Goal: Transaction & Acquisition: Purchase product/service

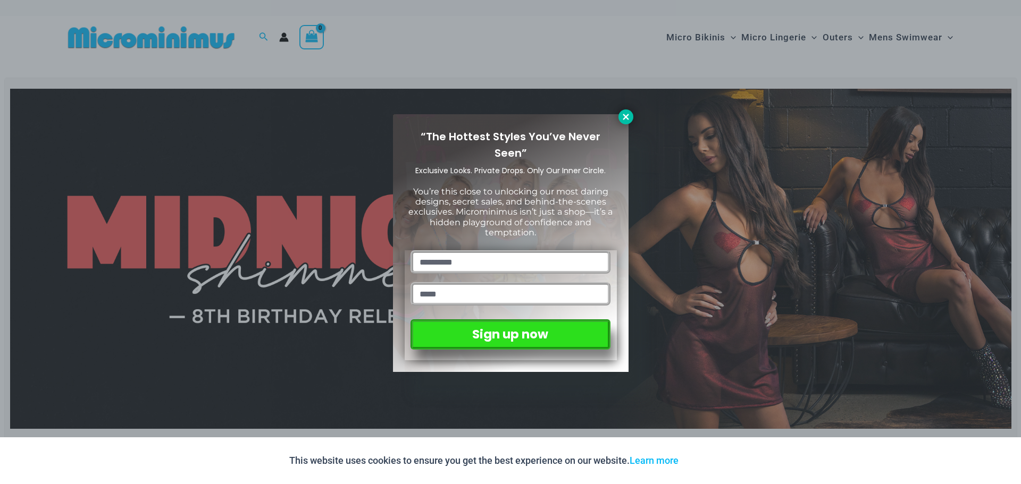
click at [626, 113] on icon at bounding box center [626, 117] width 10 height 10
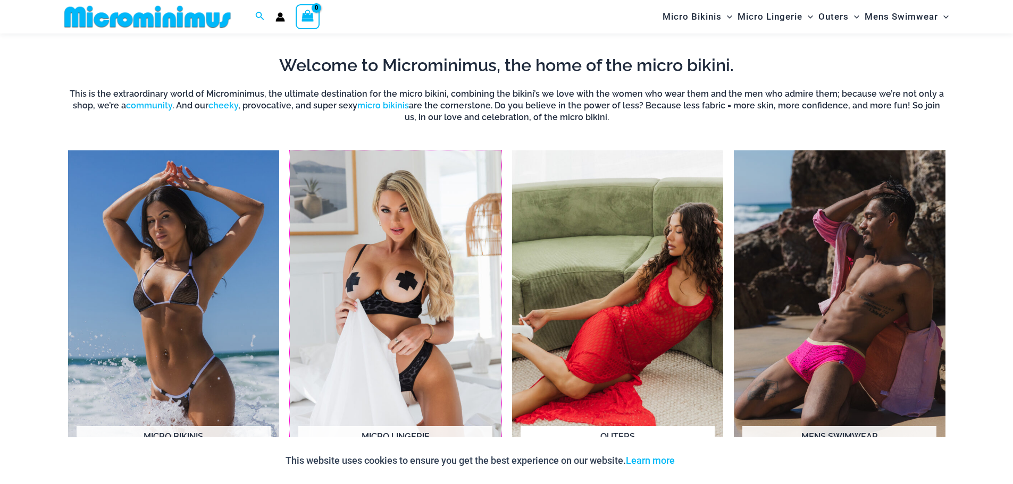
scroll to position [842, 0]
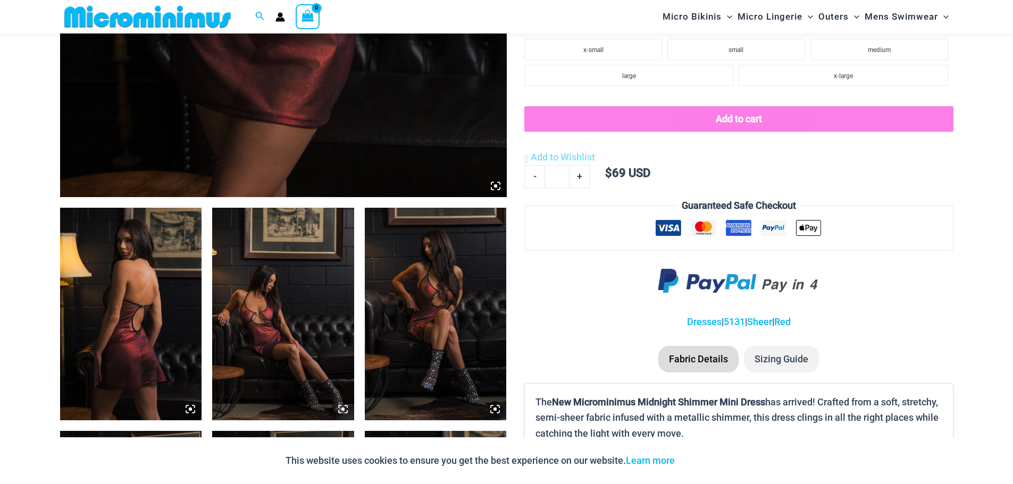
scroll to position [569, 0]
click at [491, 187] on icon at bounding box center [496, 187] width 10 height 10
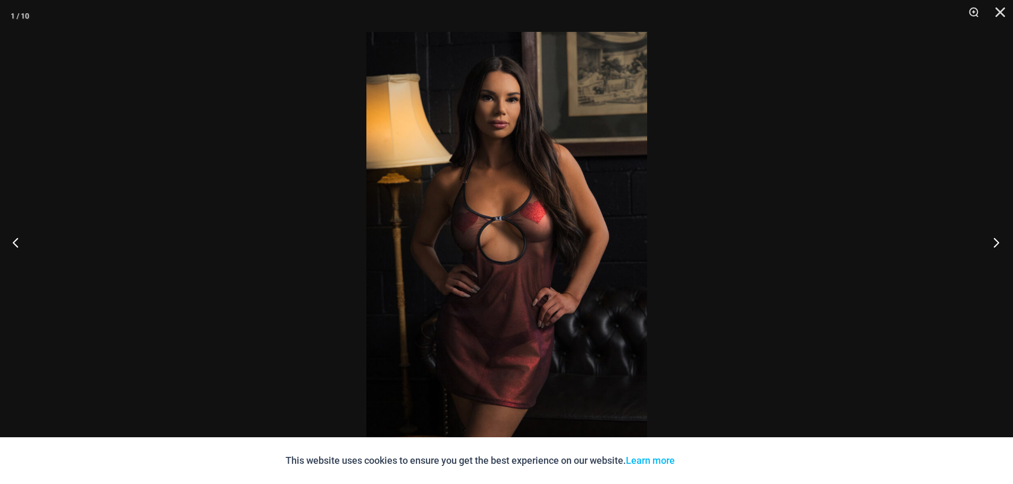
click at [994, 240] on button "Next" at bounding box center [993, 242] width 40 height 53
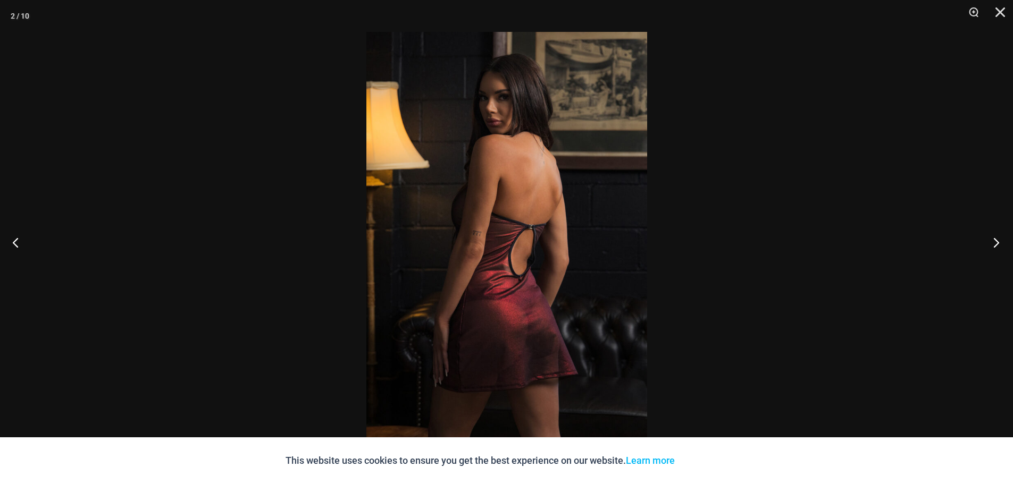
click at [994, 242] on button "Next" at bounding box center [993, 242] width 40 height 53
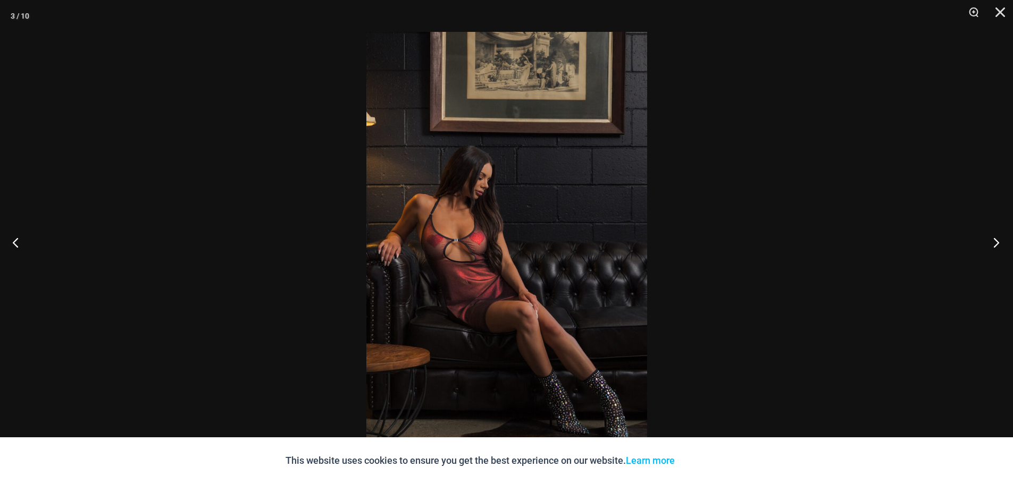
click at [994, 243] on button "Next" at bounding box center [993, 242] width 40 height 53
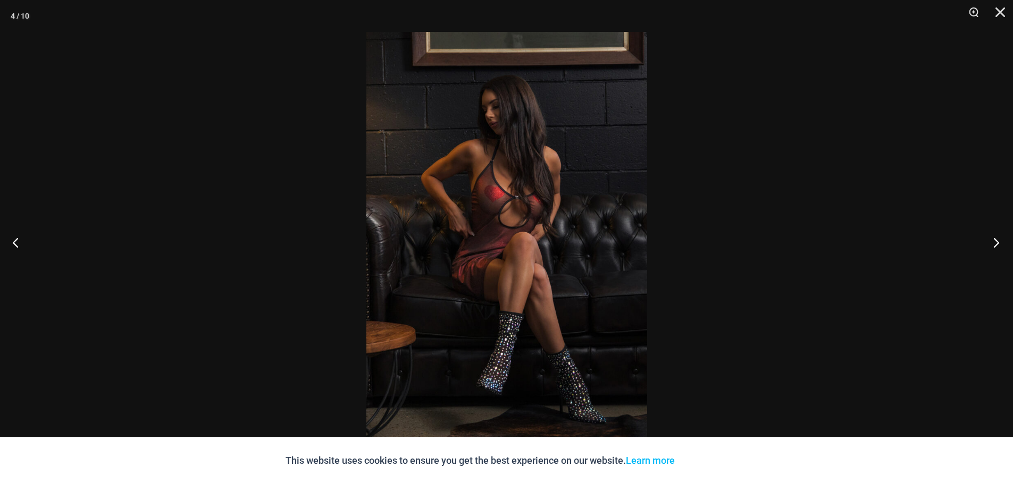
click at [994, 243] on button "Next" at bounding box center [993, 242] width 40 height 53
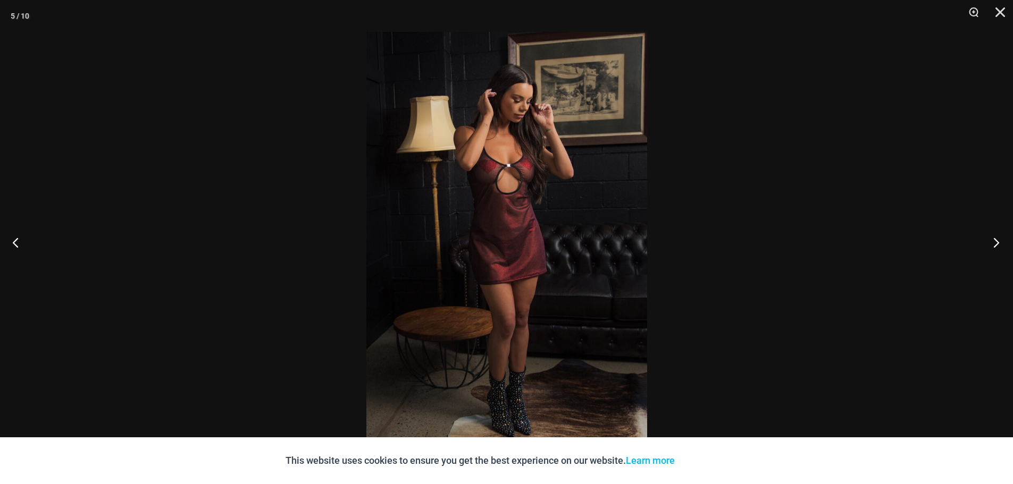
click at [994, 243] on button "Next" at bounding box center [993, 242] width 40 height 53
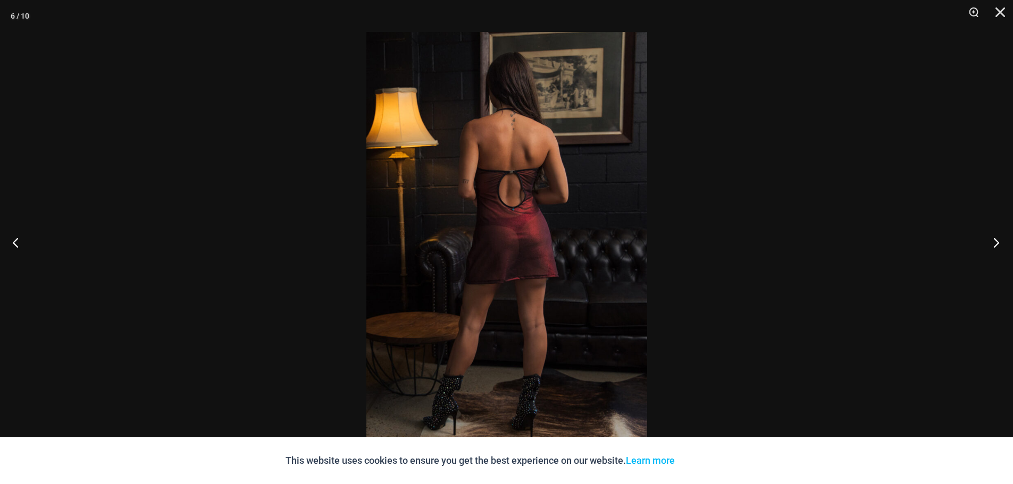
click at [994, 243] on button "Next" at bounding box center [993, 242] width 40 height 53
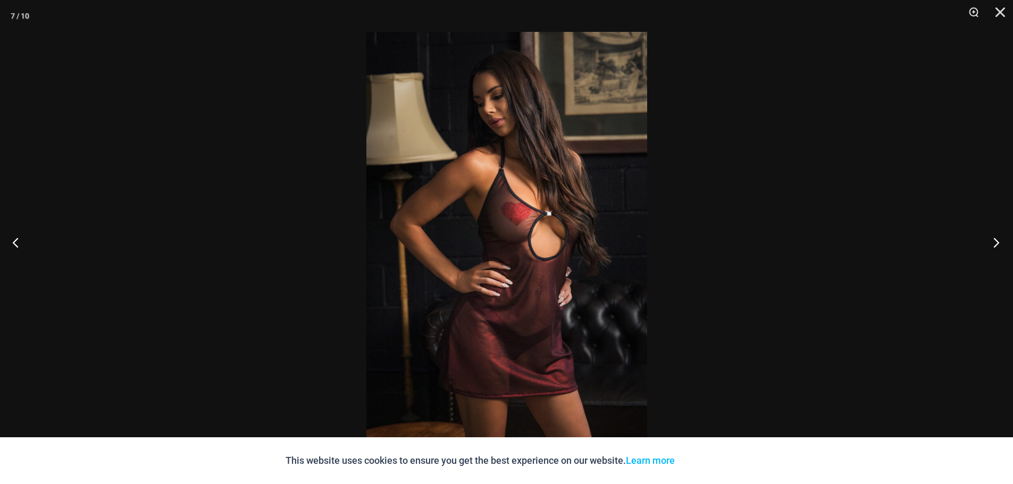
click at [994, 243] on button "Next" at bounding box center [993, 242] width 40 height 53
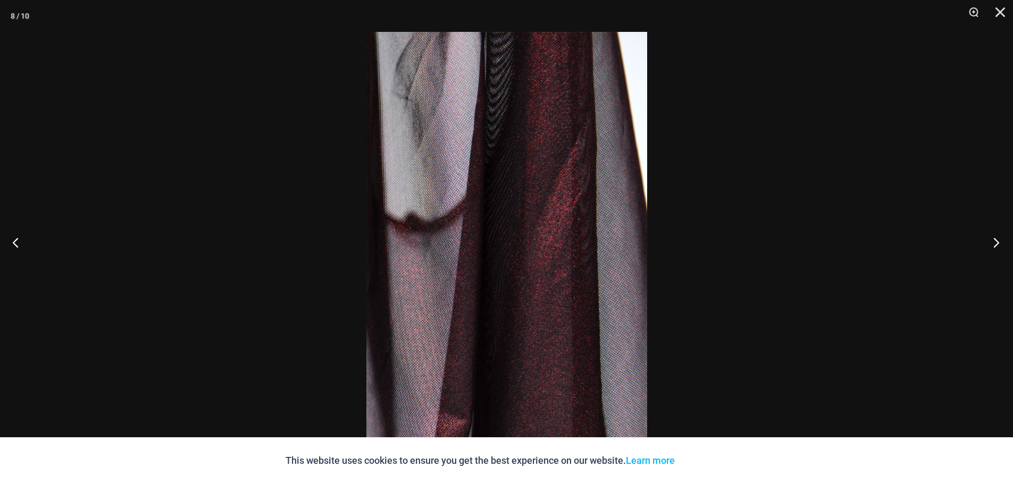
click at [993, 246] on button "Next" at bounding box center [993, 242] width 40 height 53
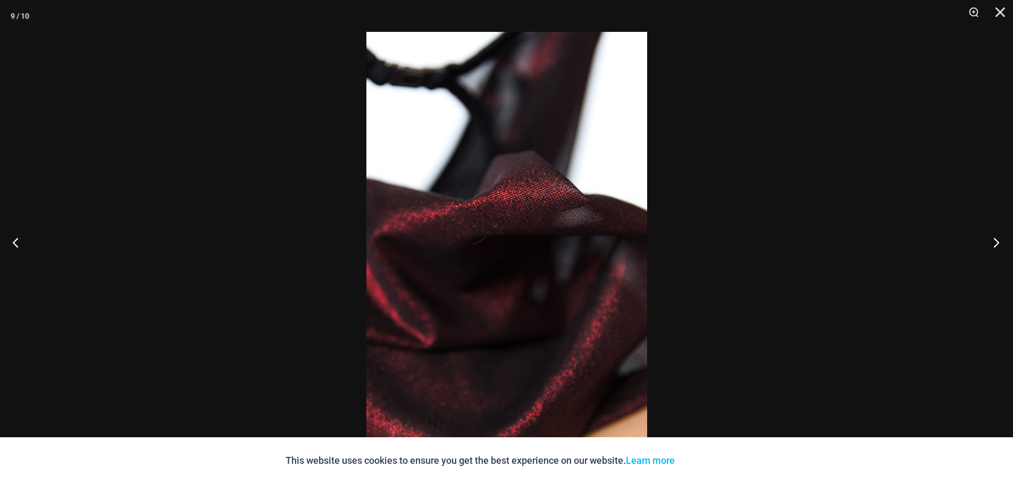
click at [999, 245] on button "Next" at bounding box center [993, 242] width 40 height 53
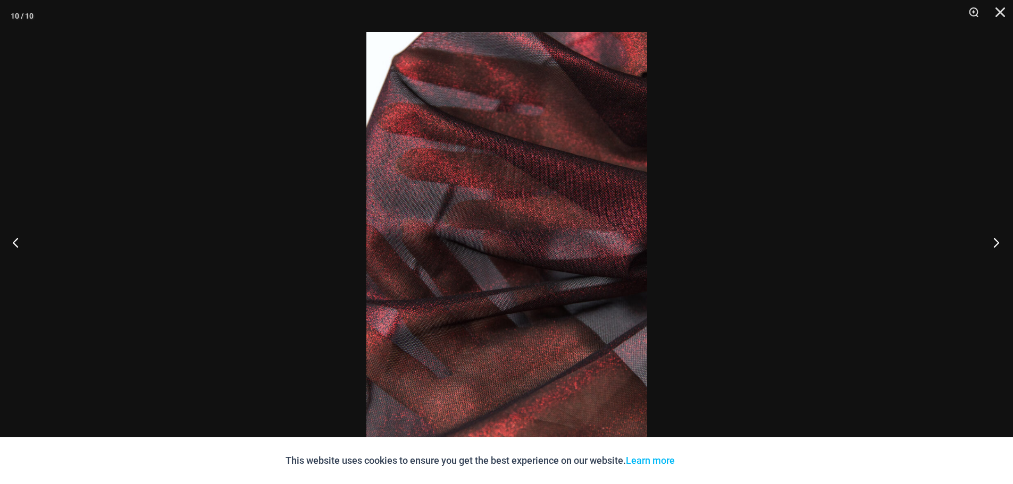
click at [998, 245] on button "Next" at bounding box center [993, 242] width 40 height 53
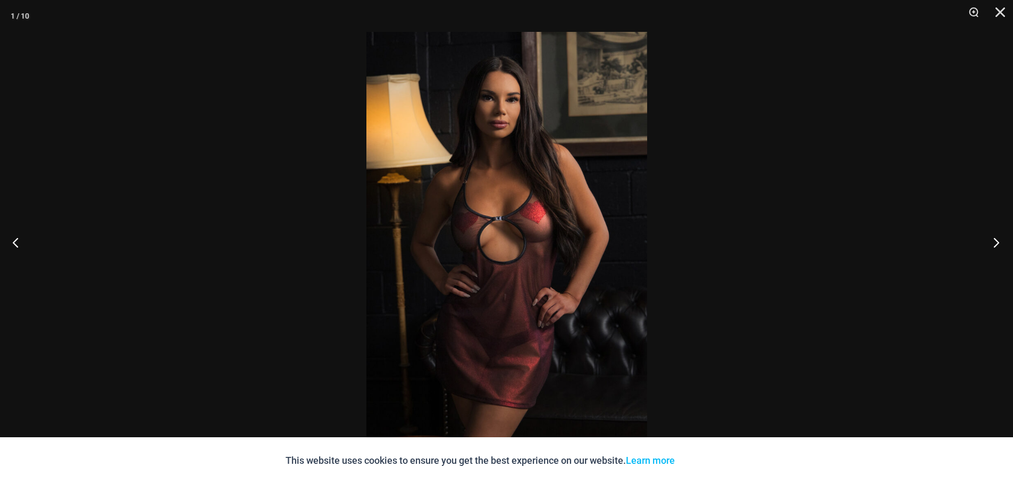
click at [998, 246] on button "Next" at bounding box center [993, 242] width 40 height 53
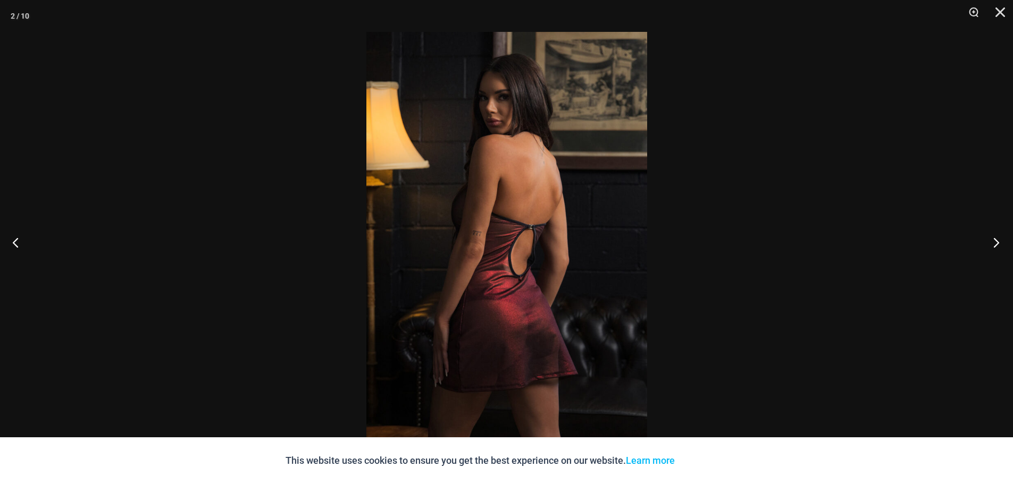
click at [998, 246] on button "Next" at bounding box center [993, 242] width 40 height 53
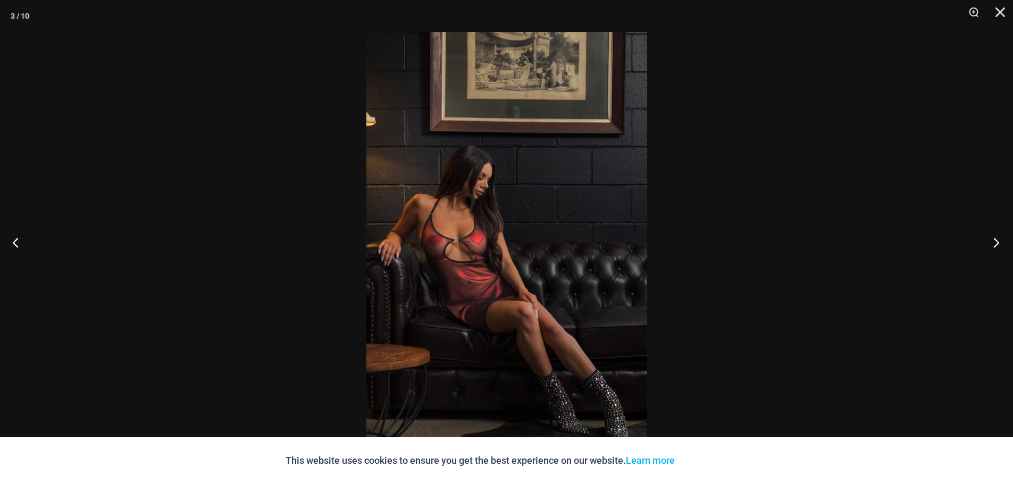
click at [998, 246] on button "Next" at bounding box center [993, 242] width 40 height 53
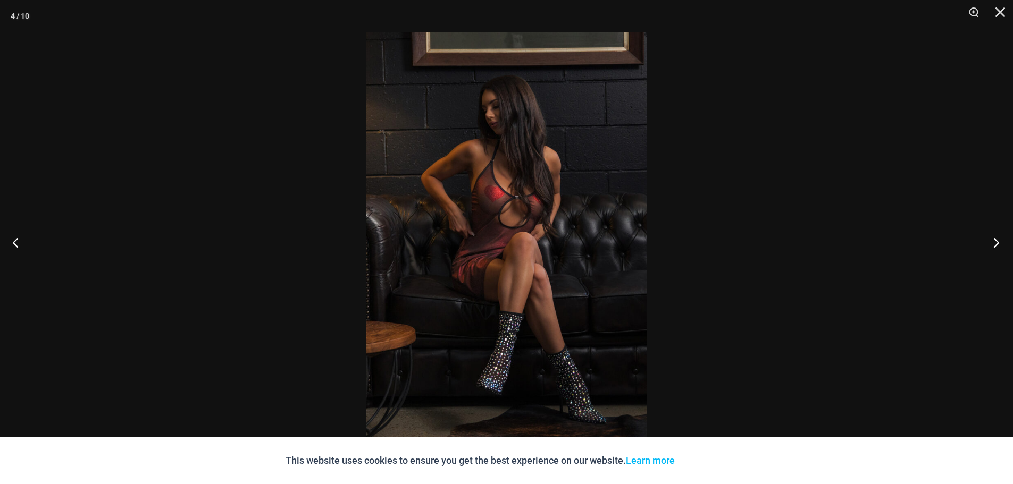
click at [998, 246] on button "Next" at bounding box center [993, 242] width 40 height 53
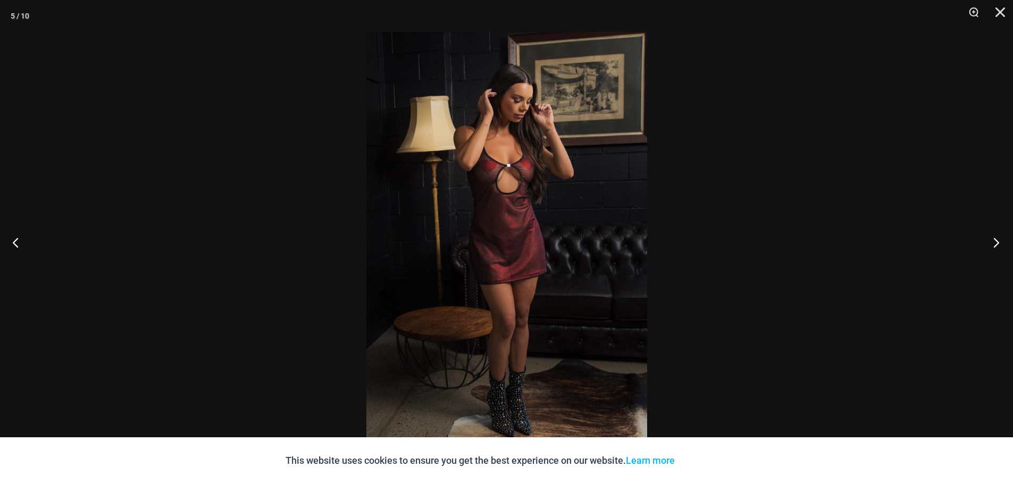
click at [998, 246] on button "Next" at bounding box center [993, 242] width 40 height 53
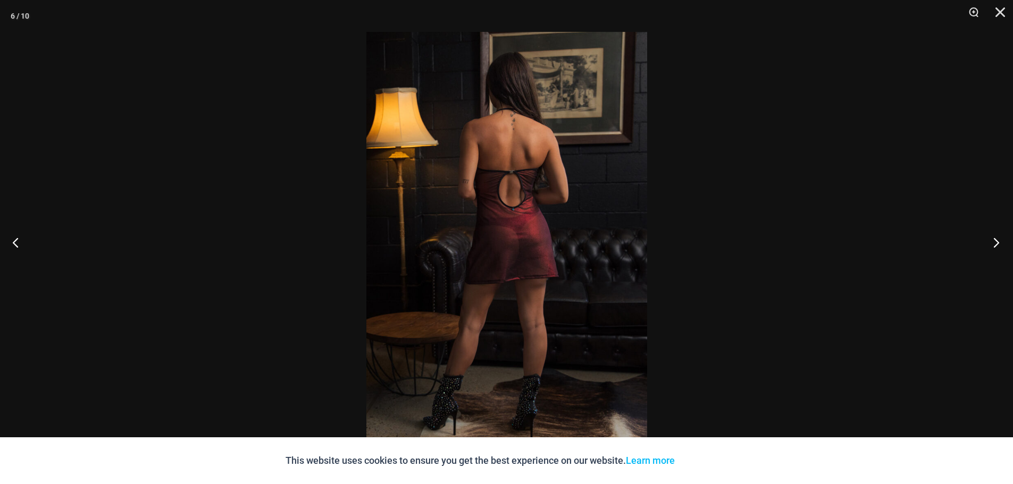
click at [998, 246] on button "Next" at bounding box center [993, 242] width 40 height 53
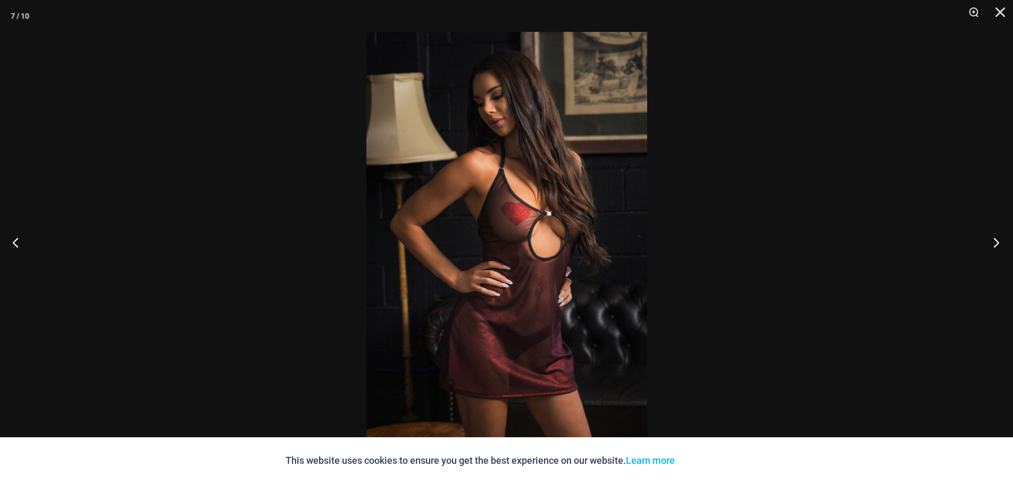
click at [996, 246] on button "Next" at bounding box center [993, 242] width 40 height 53
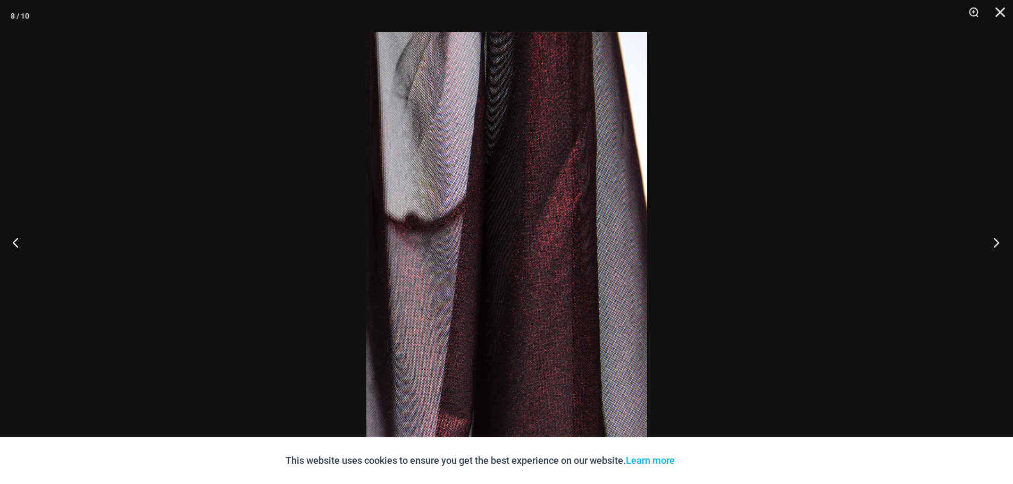
click at [996, 247] on button "Next" at bounding box center [993, 242] width 40 height 53
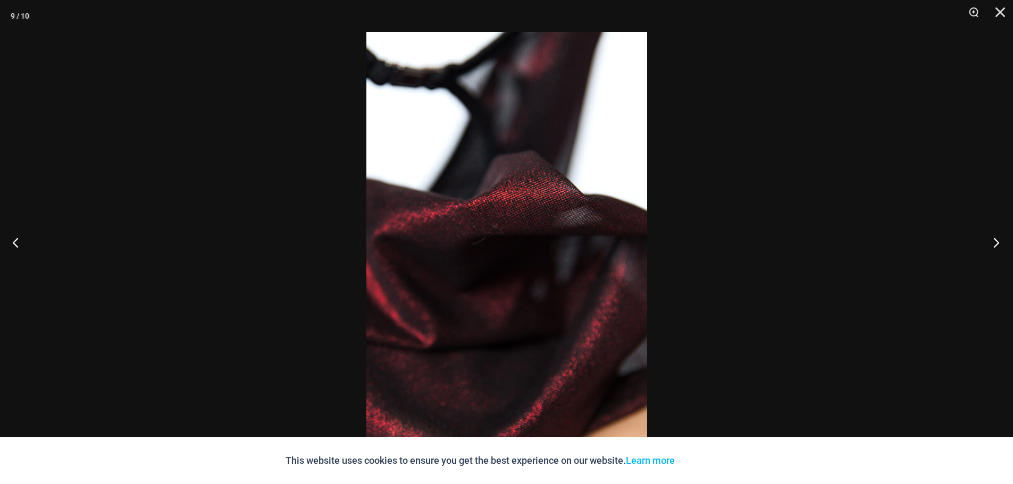
click at [996, 240] on button "Next" at bounding box center [993, 242] width 40 height 53
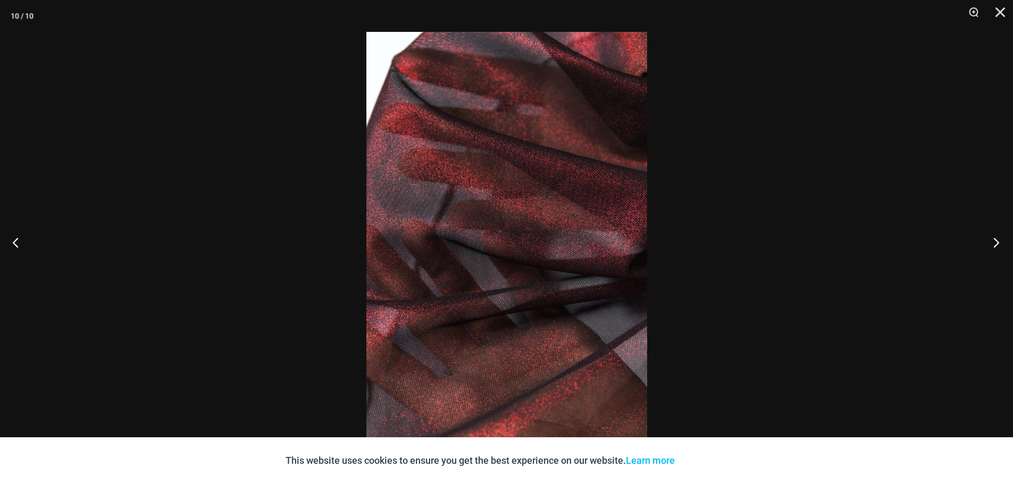
click at [996, 240] on button "Next" at bounding box center [993, 242] width 40 height 53
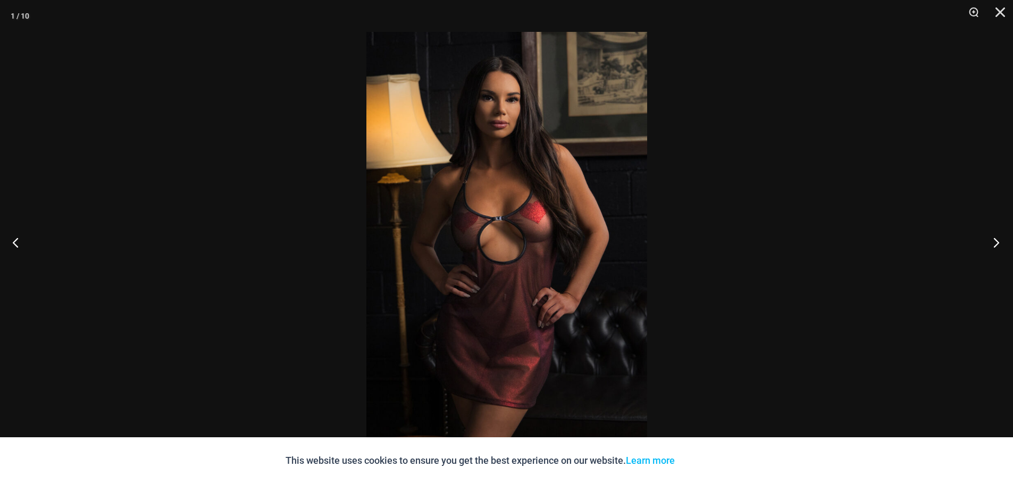
click at [996, 240] on button "Next" at bounding box center [993, 242] width 40 height 53
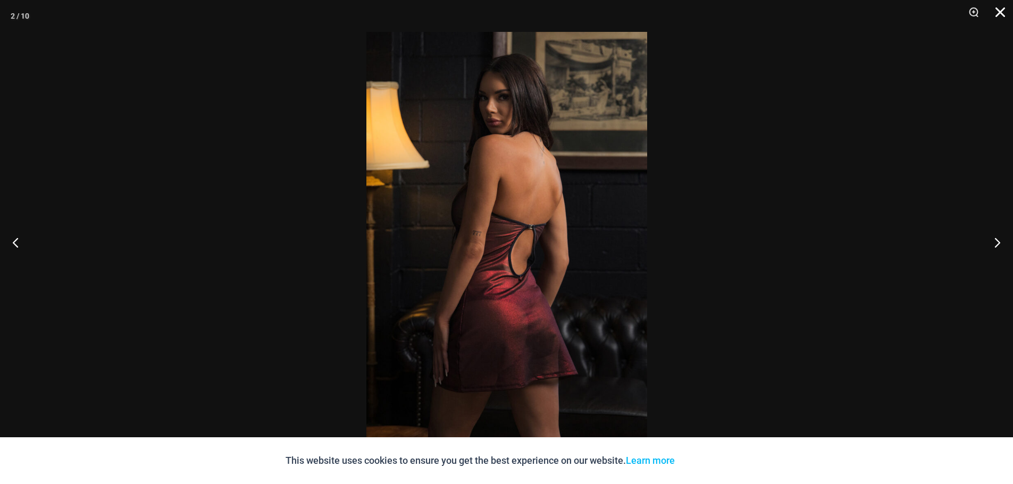
click at [1006, 16] on button "Close" at bounding box center [996, 16] width 27 height 32
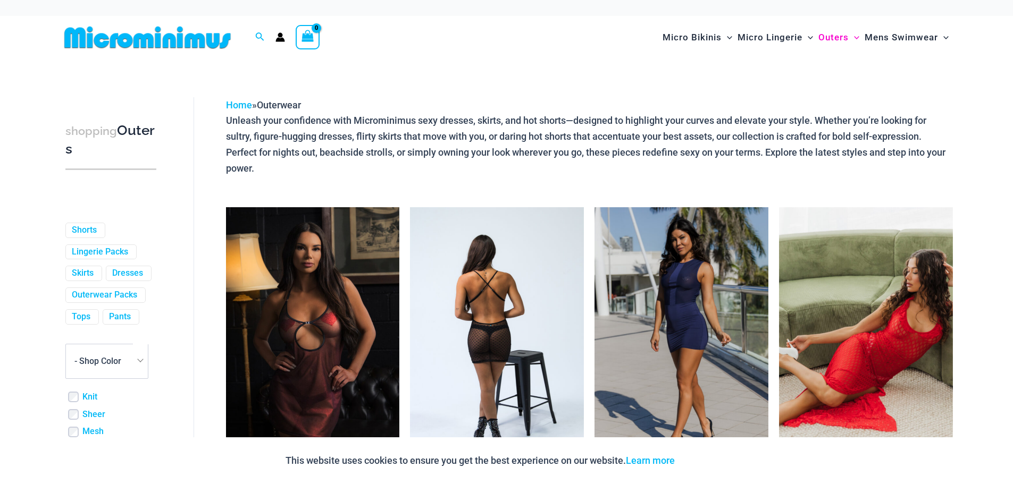
click at [498, 261] on img at bounding box center [497, 337] width 174 height 261
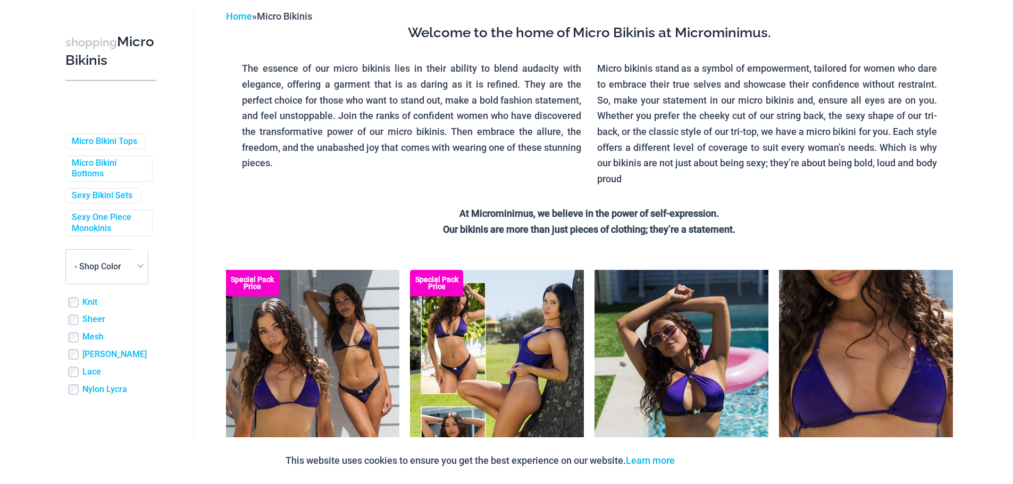
scroll to position [203, 0]
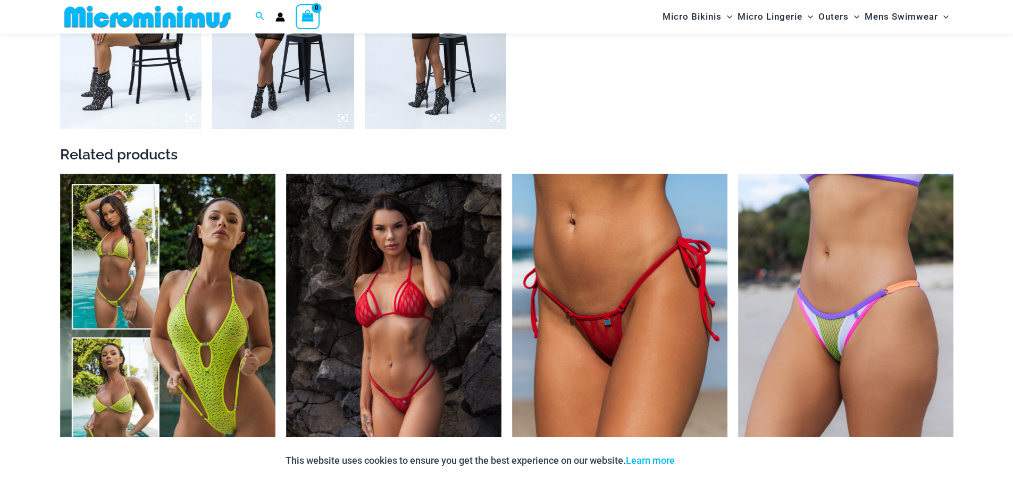
scroll to position [1532, 0]
